Goal: Information Seeking & Learning: Check status

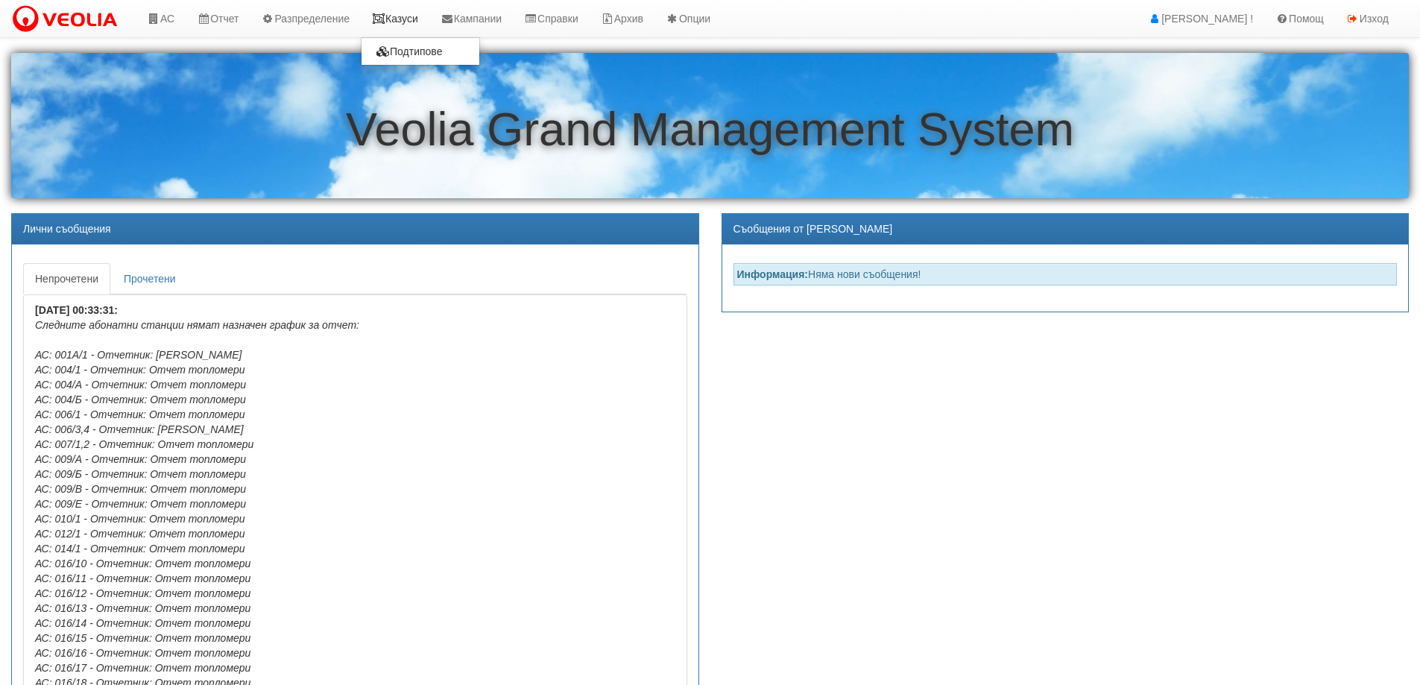
click at [409, 15] on link "Казуси" at bounding box center [395, 18] width 69 height 37
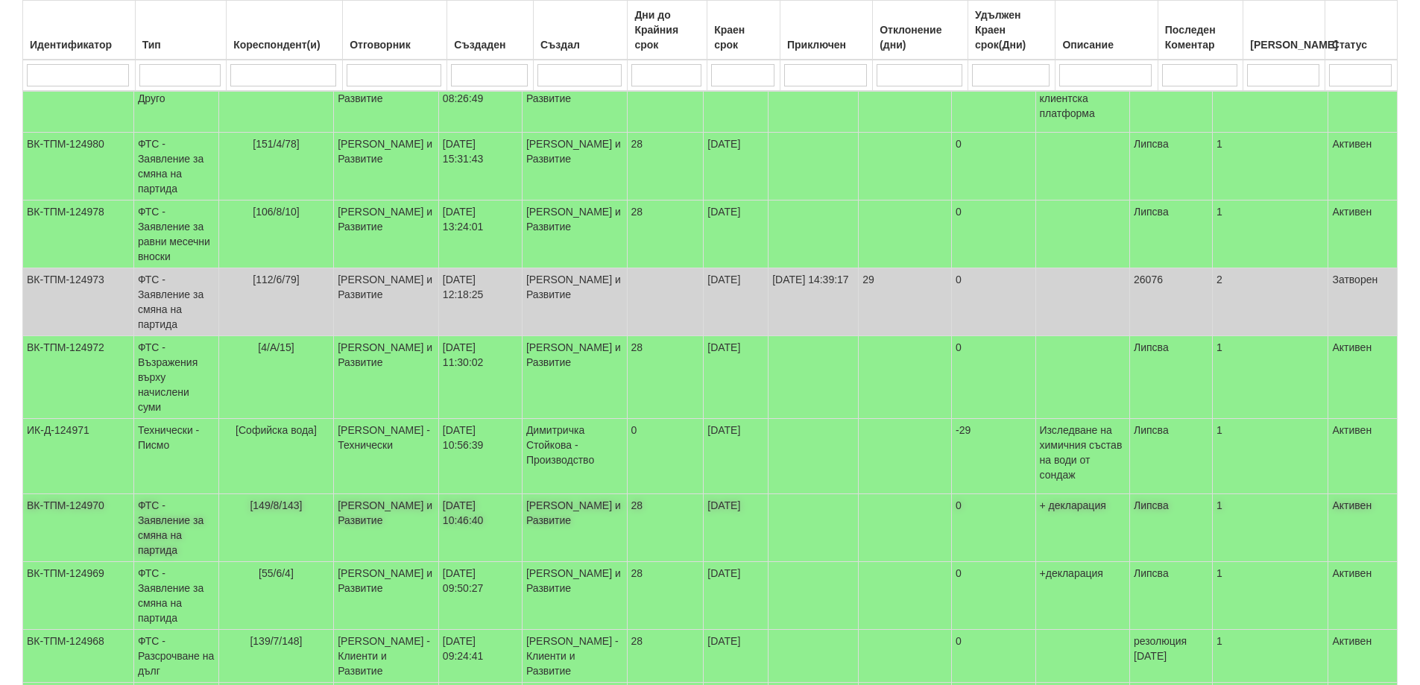
scroll to position [280, 0]
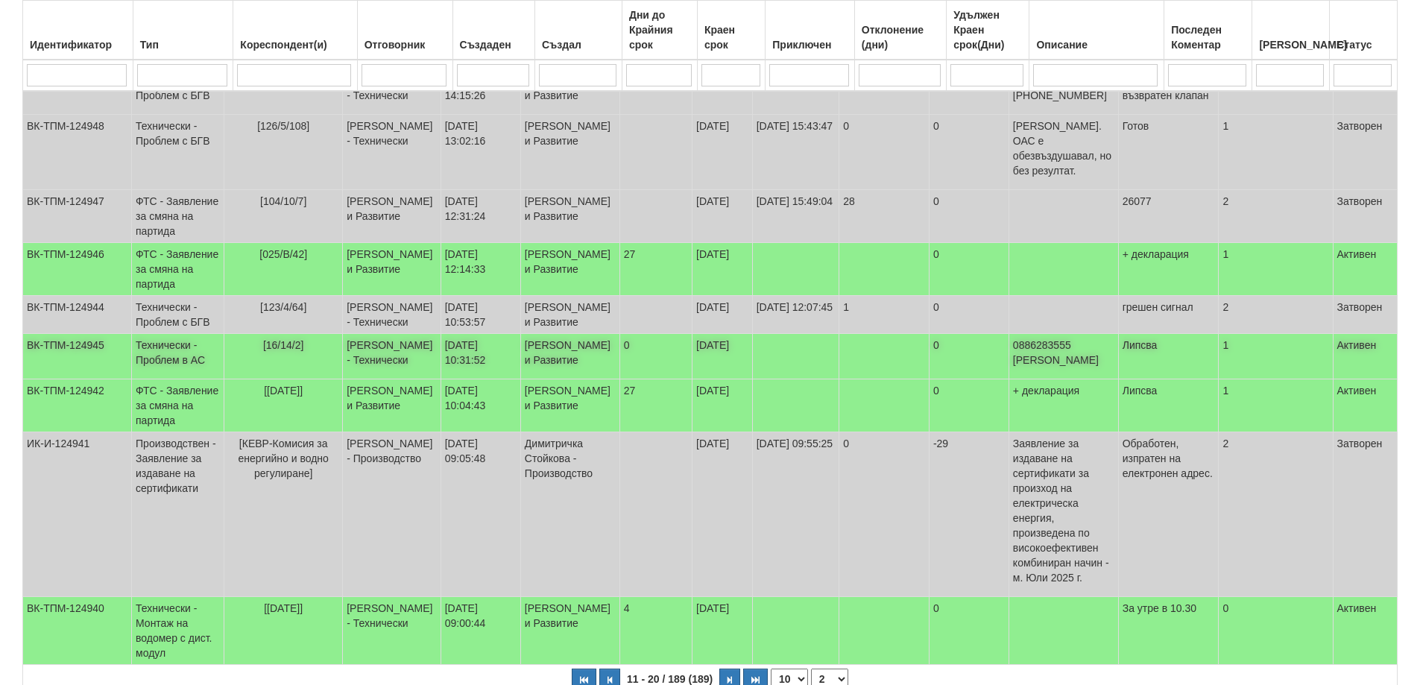
click at [297, 351] on span "[16/14/2]" at bounding box center [283, 345] width 41 height 12
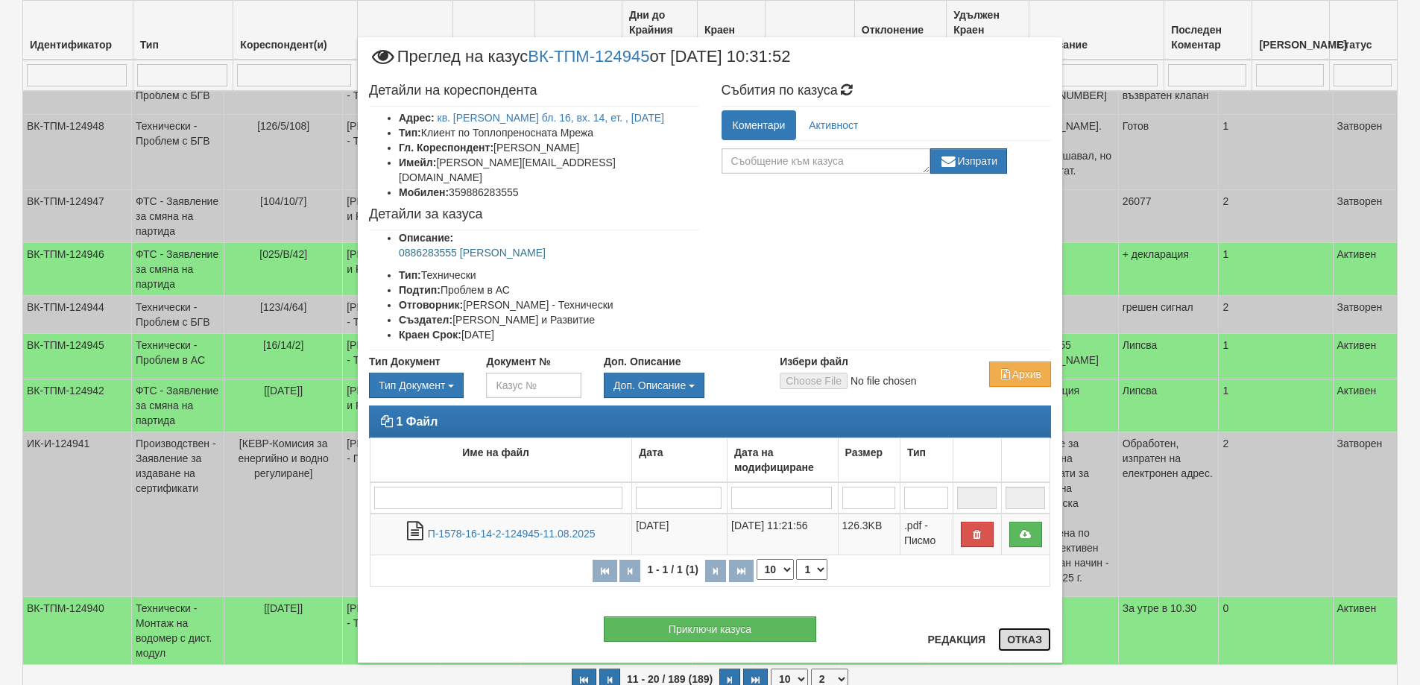
click at [1001, 643] on button "Отказ" at bounding box center [1024, 640] width 53 height 24
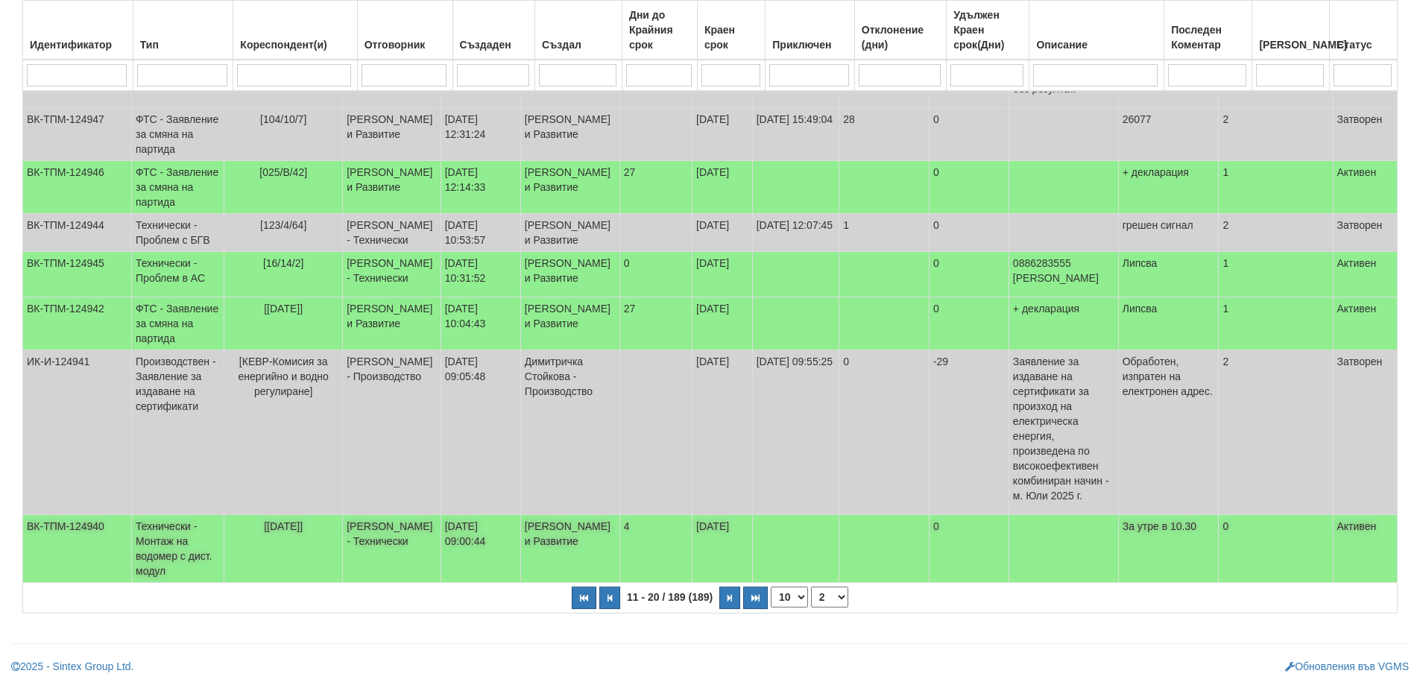
scroll to position [451, 0]
click at [725, 598] on button "button" at bounding box center [729, 598] width 21 height 22
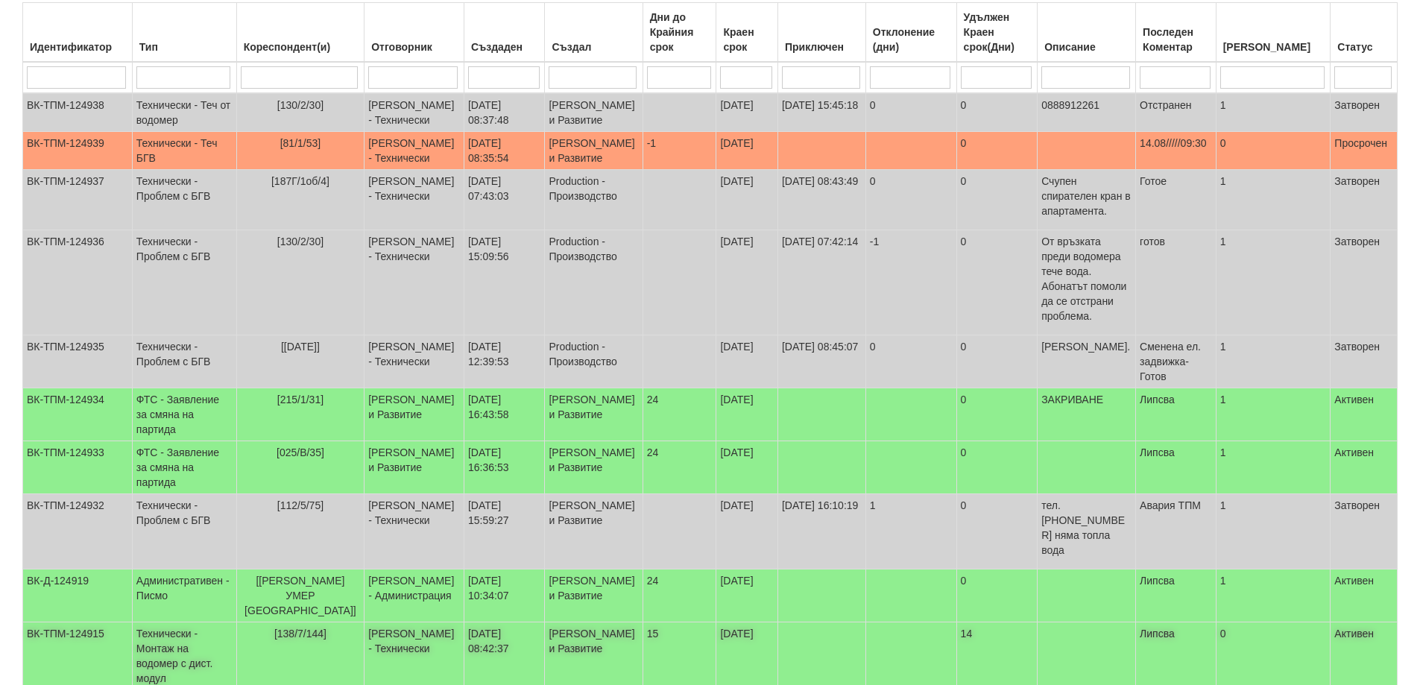
scroll to position [287, 0]
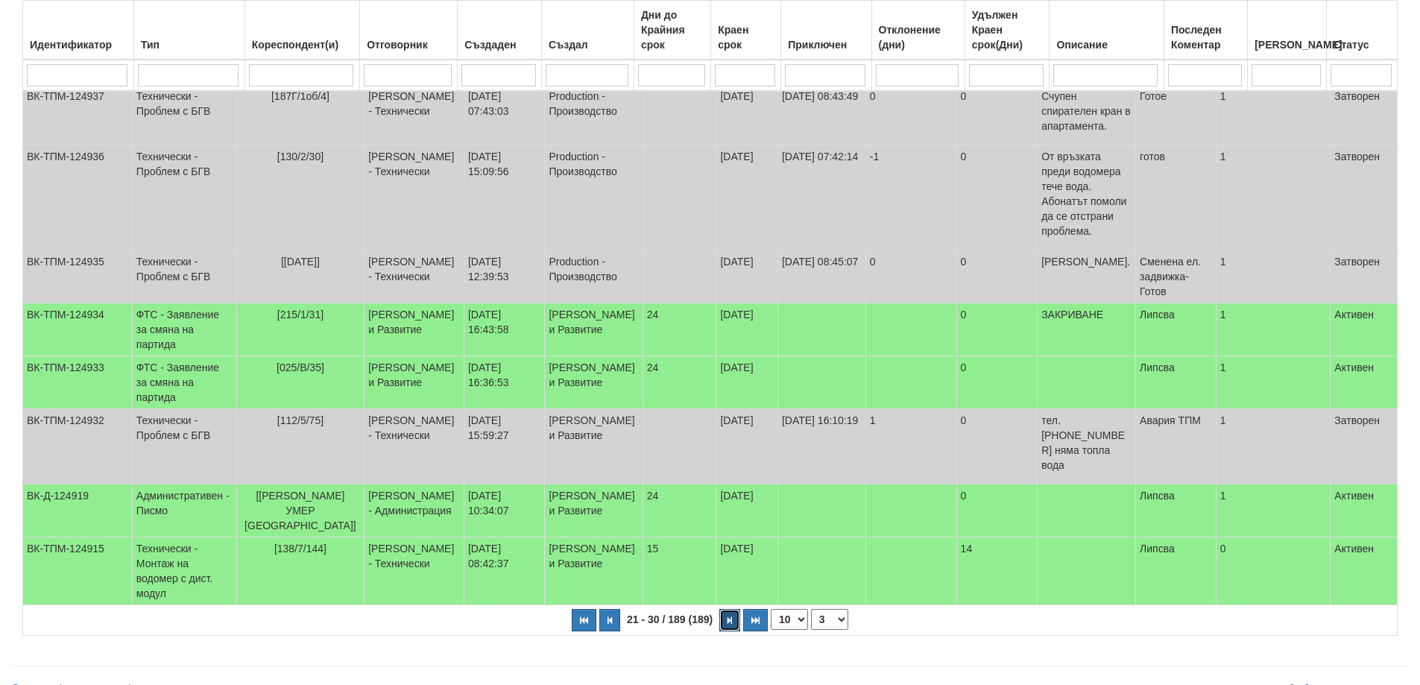
click at [731, 617] on icon "button" at bounding box center [730, 621] width 4 height 8
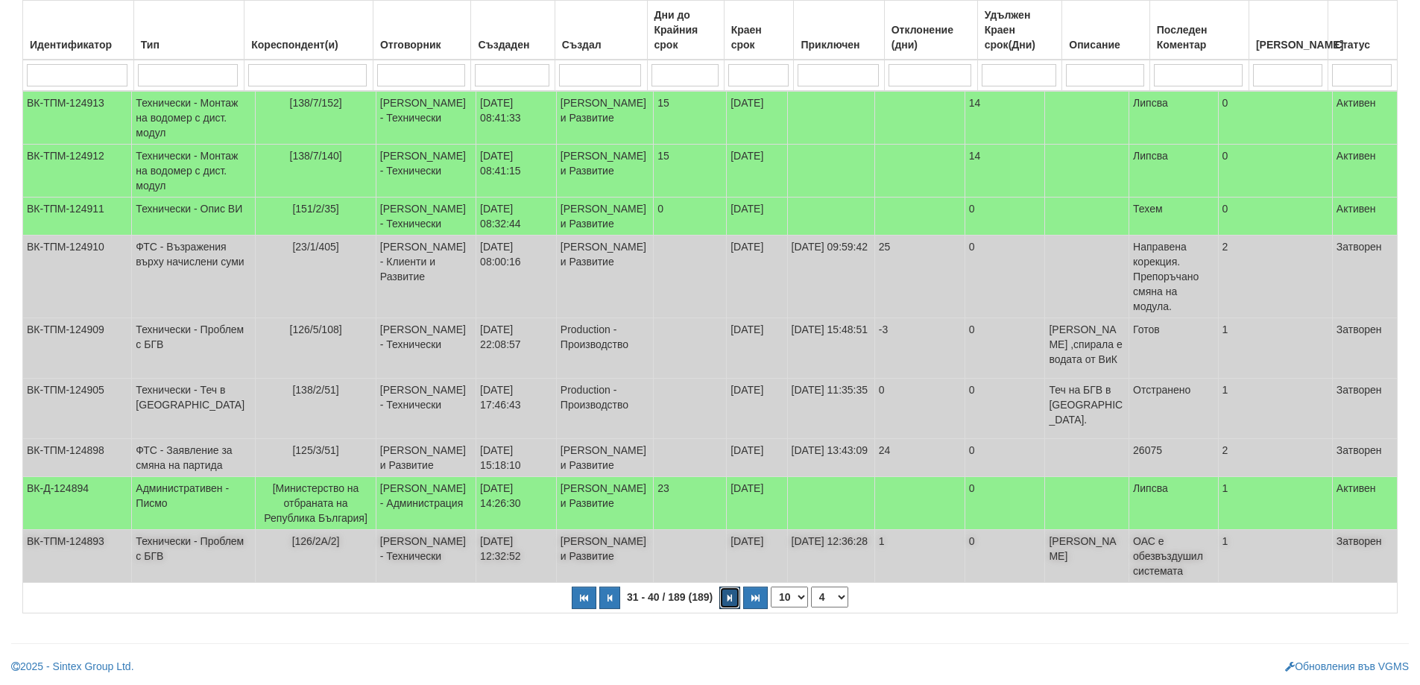
scroll to position [317, 0]
click at [726, 596] on button "button" at bounding box center [729, 598] width 21 height 22
select select "5"
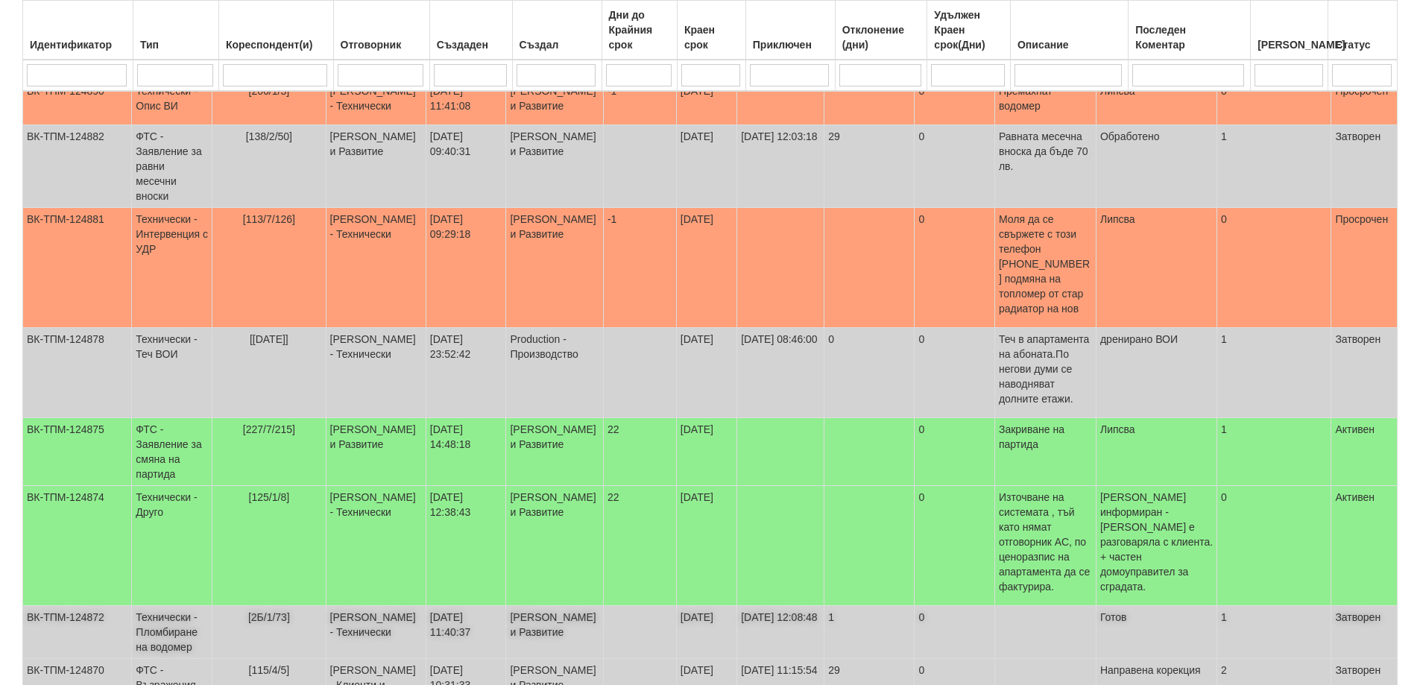
scroll to position [242, 0]
